Goal: Task Accomplishment & Management: Manage account settings

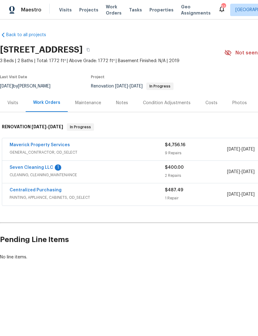
click at [32, 165] on link "Seven Cleaning LLC" at bounding box center [32, 167] width 44 height 4
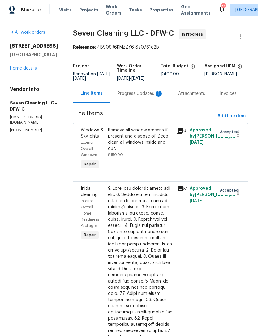
click at [155, 101] on div "Progress Updates 1" at bounding box center [140, 93] width 61 height 18
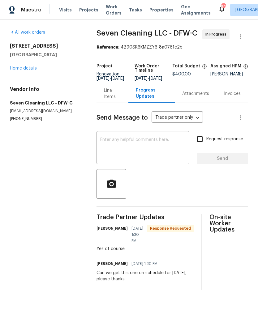
click at [21, 70] on link "Home details" at bounding box center [23, 68] width 27 height 4
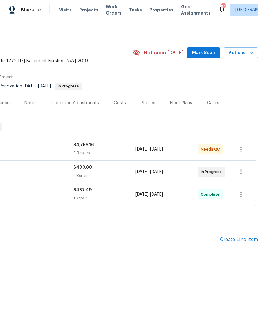
scroll to position [0, 91]
click at [206, 53] on span "Mark Seen" at bounding box center [203, 53] width 23 height 8
